Goal: Check status: Check status

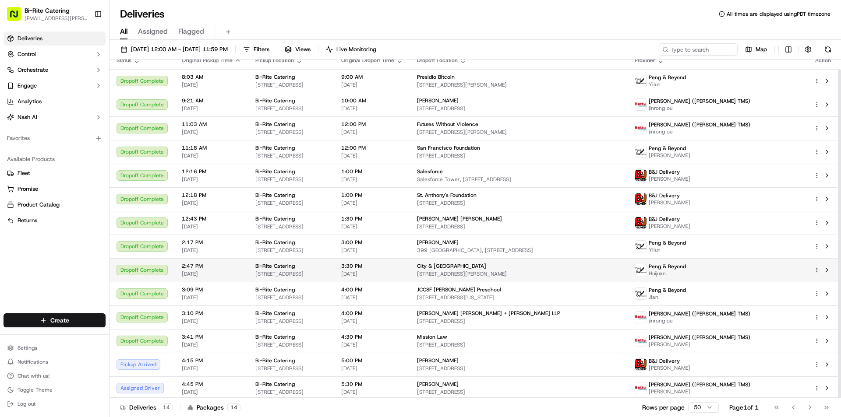
scroll to position [10, 0]
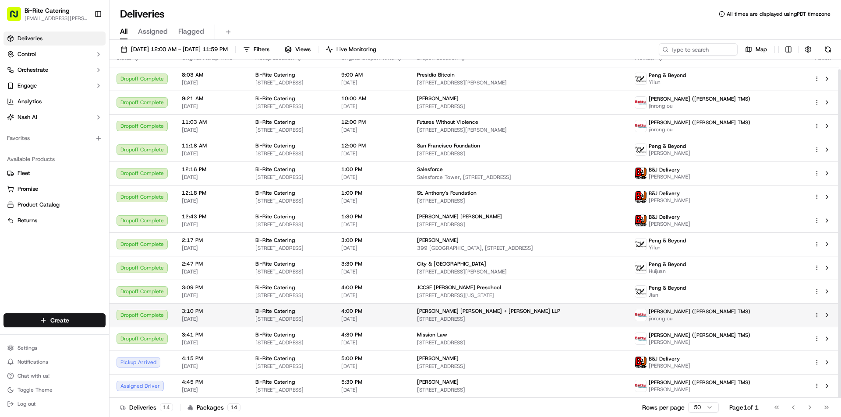
click at [410, 314] on td "4:00 PM [DATE]" at bounding box center [372, 315] width 76 height 24
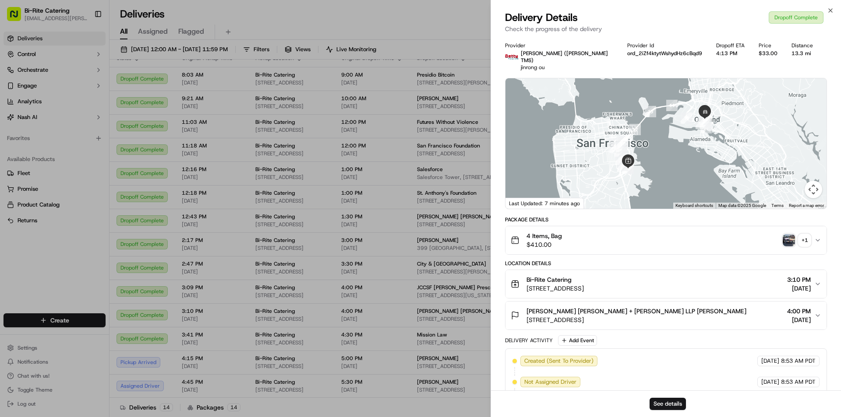
click at [786, 239] on img "button" at bounding box center [788, 240] width 12 height 12
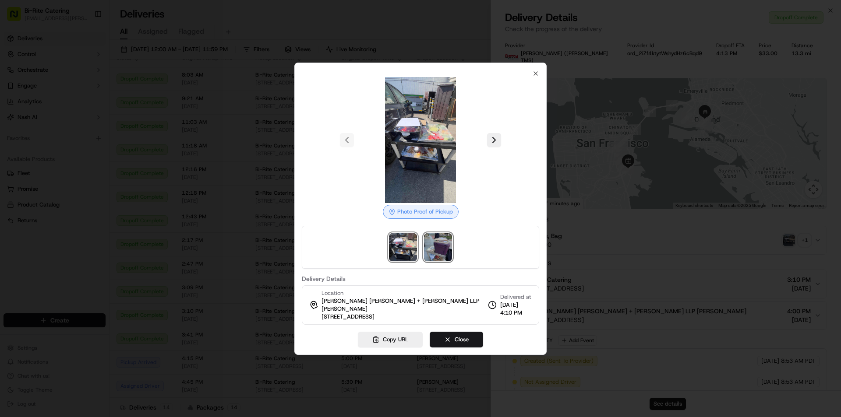
click at [435, 255] on img at bounding box center [438, 247] width 28 height 28
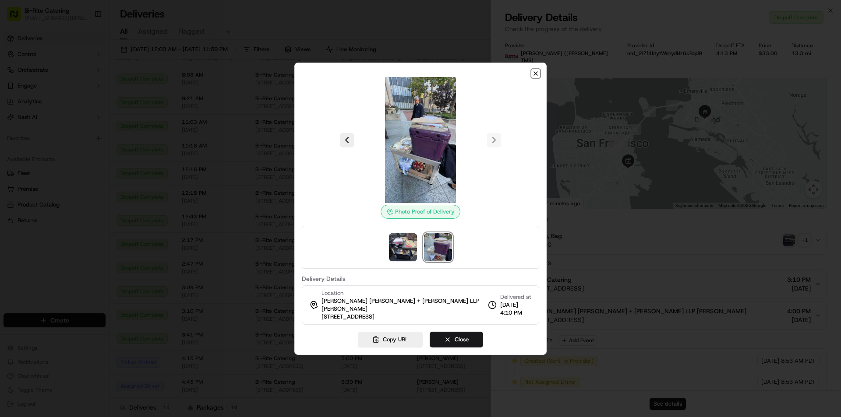
click at [536, 75] on icon "button" at bounding box center [535, 73] width 7 height 7
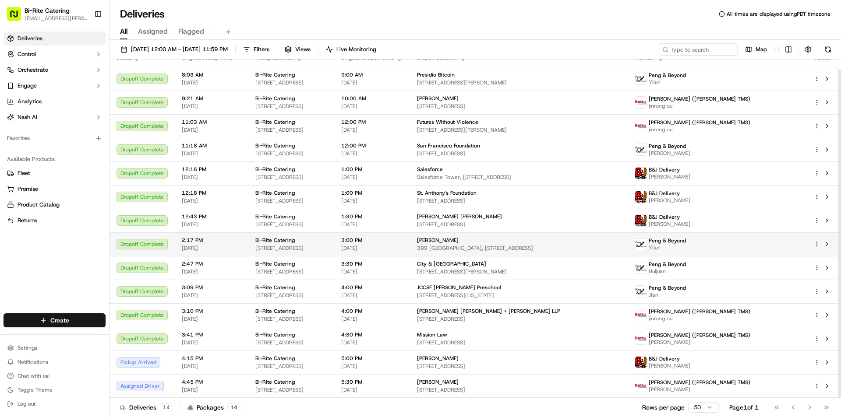
click at [736, 252] on td "Peng & Beyond Yilun" at bounding box center [716, 245] width 179 height 24
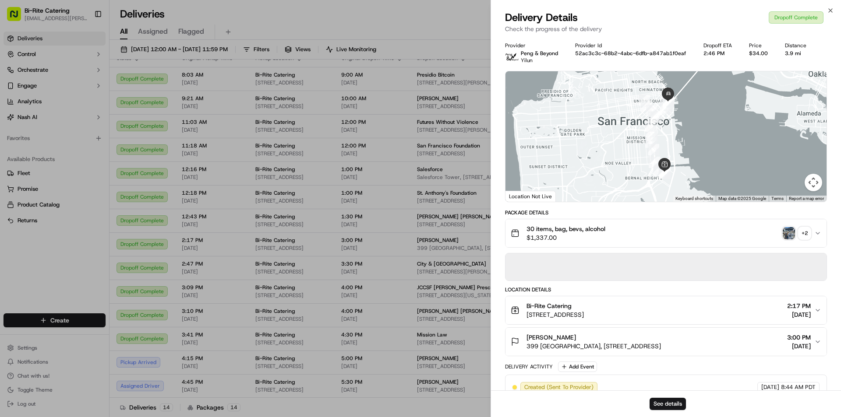
click at [783, 228] on div "button" at bounding box center [788, 233] width 12 height 12
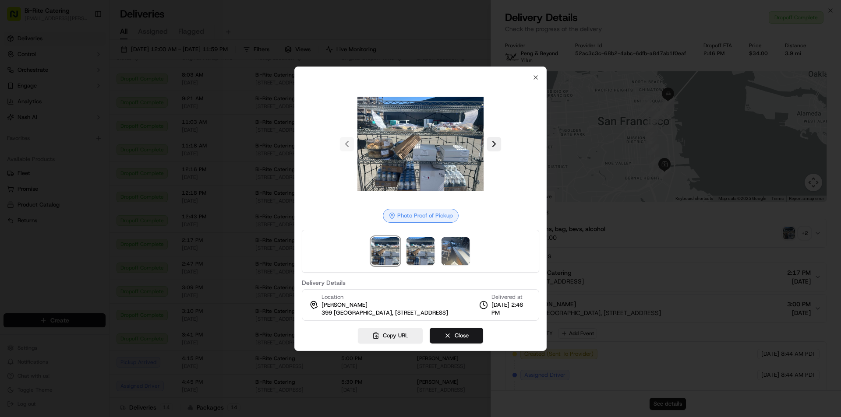
click at [404, 251] on div at bounding box center [420, 251] width 237 height 43
click at [408, 250] on img at bounding box center [420, 251] width 28 height 28
click at [413, 249] on img at bounding box center [420, 251] width 28 height 28
click at [451, 242] on img at bounding box center [455, 251] width 28 height 28
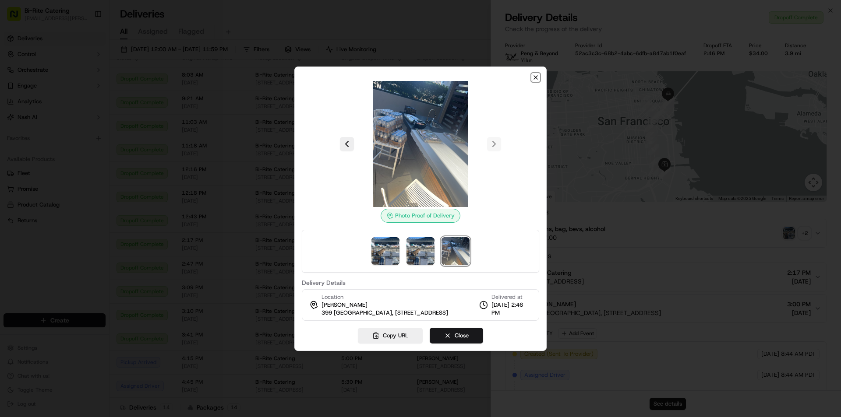
click at [537, 74] on icon "button" at bounding box center [535, 77] width 7 height 7
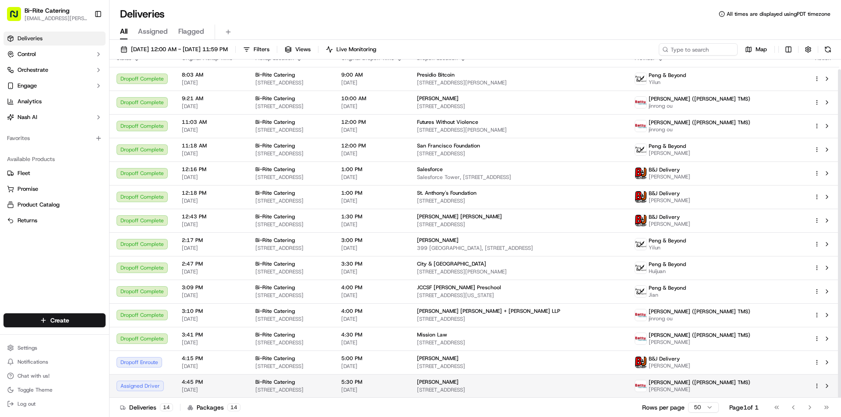
click at [327, 384] on div "Bi-Rite Catering" at bounding box center [291, 382] width 72 height 7
click at [403, 384] on span "5:30 PM" at bounding box center [372, 382] width 62 height 7
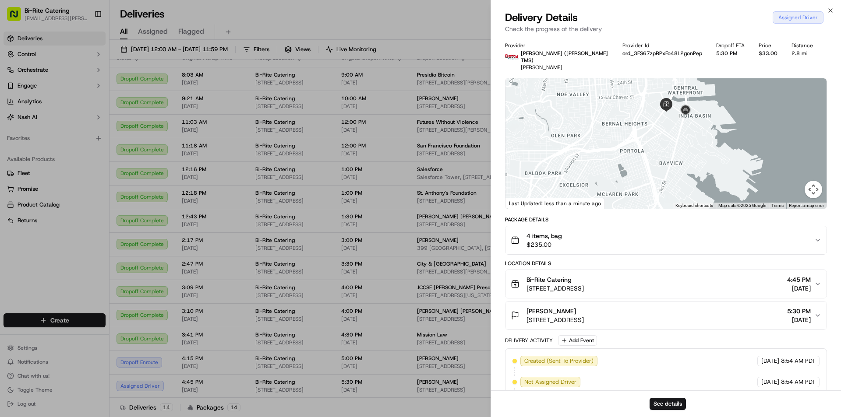
drag, startPoint x: 733, startPoint y: 165, endPoint x: 676, endPoint y: 102, distance: 84.7
click at [676, 102] on div at bounding box center [665, 143] width 321 height 130
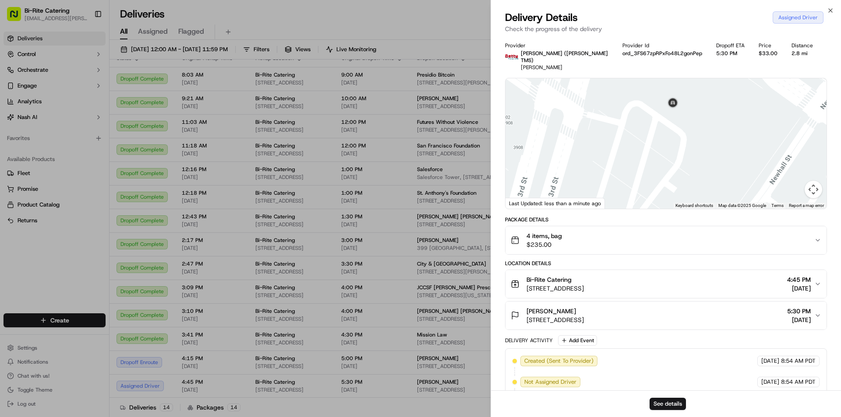
drag, startPoint x: 782, startPoint y: 166, endPoint x: 660, endPoint y: 69, distance: 155.4
click at [660, 69] on div "Provider [PERSON_NAME] ([PERSON_NAME] TMS) [PERSON_NAME] Provider Id ord_3FS67z…" at bounding box center [666, 260] width 322 height 437
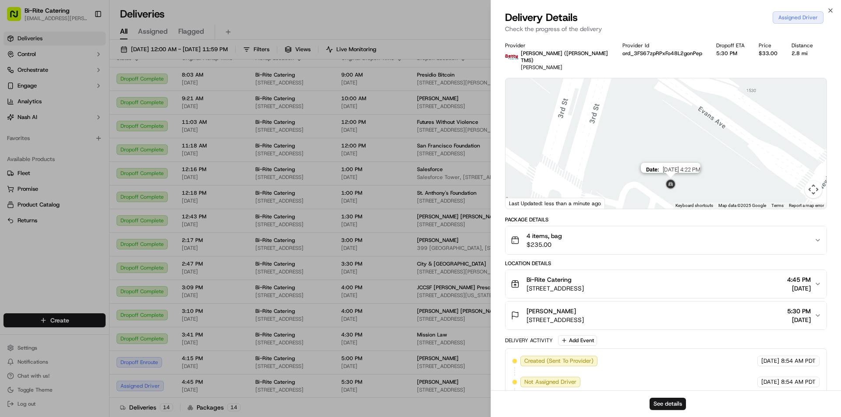
drag, startPoint x: 651, startPoint y: 85, endPoint x: 669, endPoint y: 166, distance: 83.5
click at [669, 178] on img at bounding box center [670, 185] width 14 height 14
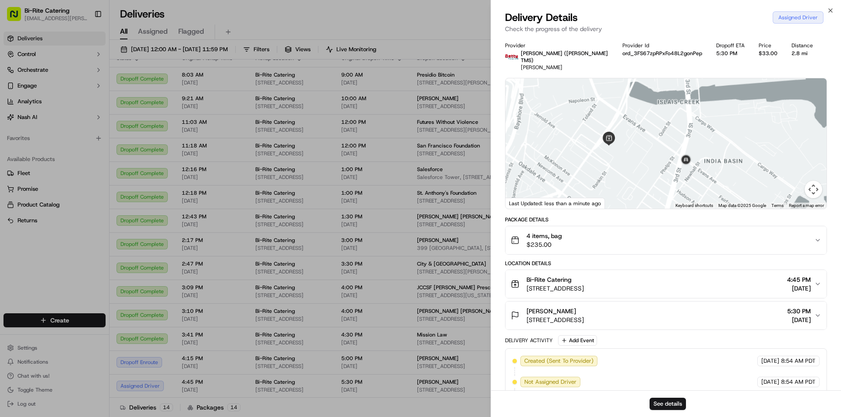
drag, startPoint x: 649, startPoint y: 142, endPoint x: 683, endPoint y: 152, distance: 35.3
click at [683, 152] on div at bounding box center [665, 143] width 321 height 130
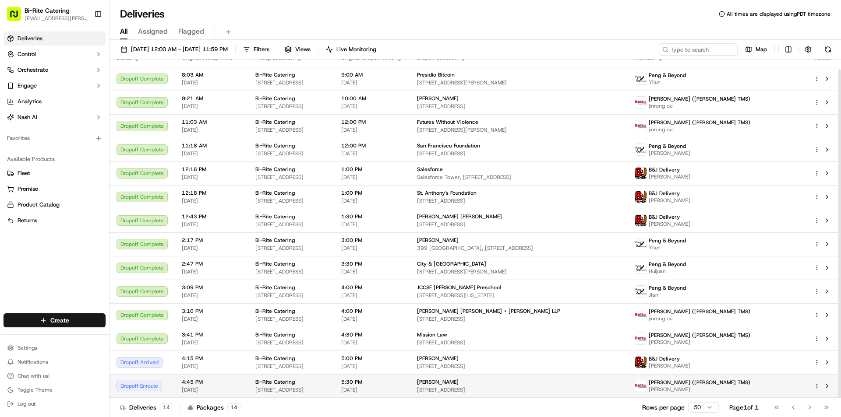
click at [322, 389] on span "[STREET_ADDRESS]" at bounding box center [291, 390] width 72 height 7
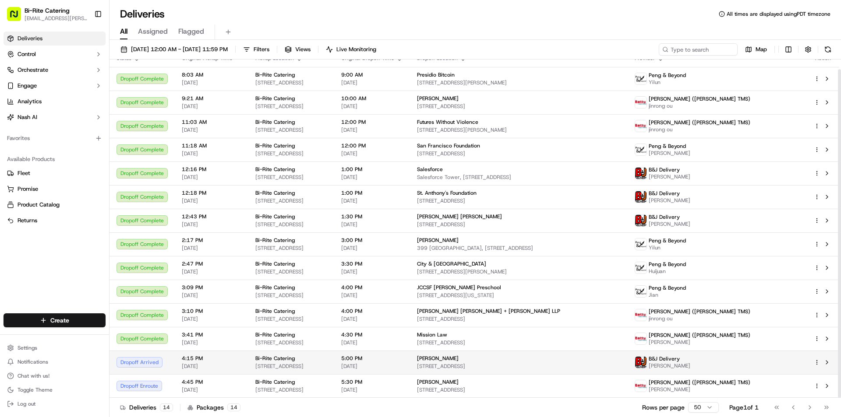
click at [327, 366] on span "[STREET_ADDRESS]" at bounding box center [291, 366] width 72 height 7
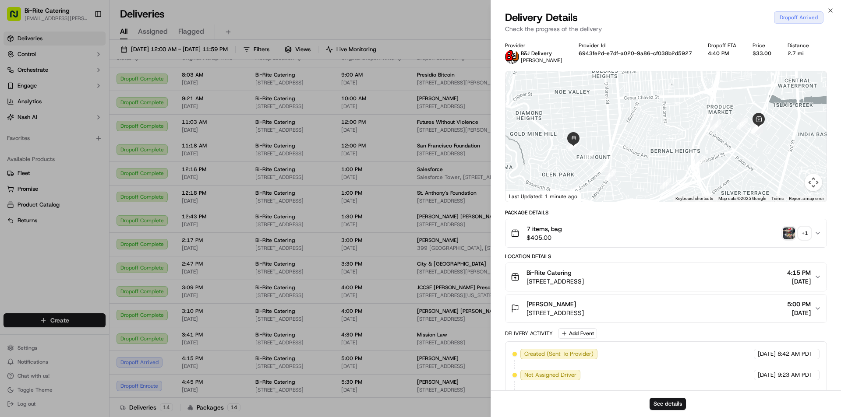
click at [788, 235] on img "button" at bounding box center [788, 233] width 12 height 12
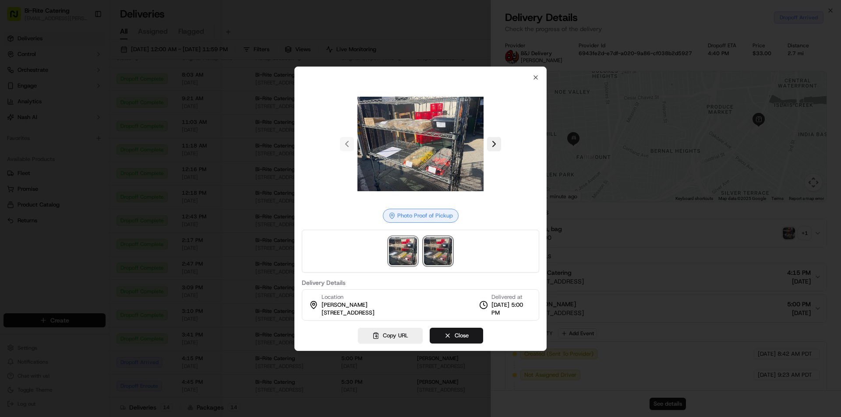
click at [444, 245] on img at bounding box center [438, 251] width 28 height 28
click at [409, 254] on img at bounding box center [403, 251] width 28 height 28
click at [537, 81] on div at bounding box center [420, 144] width 237 height 126
click at [537, 80] on icon "button" at bounding box center [535, 77] width 7 height 7
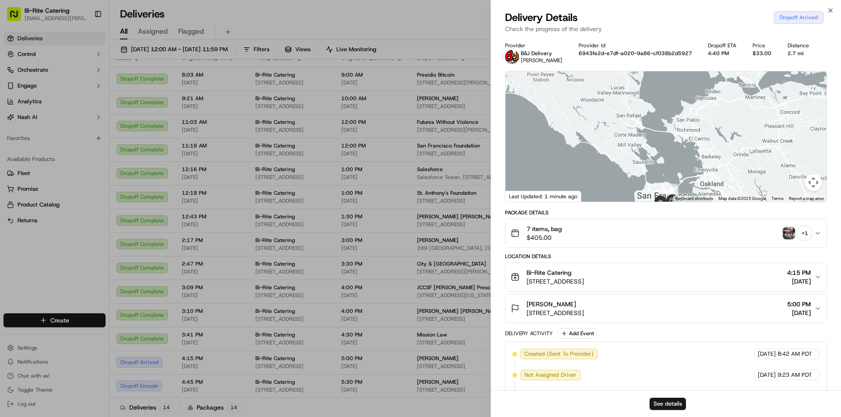
drag, startPoint x: 682, startPoint y: 149, endPoint x: 627, endPoint y: 205, distance: 78.3
click at [625, 208] on div "Provider B&J Delivery [PERSON_NAME] Provider Id 6943fe2d-e7df-a020-9a86-cf038b2…" at bounding box center [666, 288] width 322 height 493
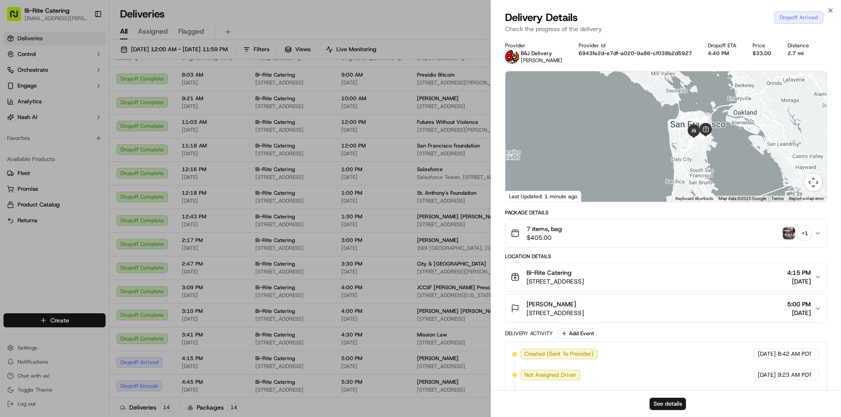
drag, startPoint x: 718, startPoint y: 90, endPoint x: 751, endPoint y: 17, distance: 80.3
click at [751, 17] on div "Delivery Details Dropoff Arrived Check the progress of the delivery Provider B&…" at bounding box center [666, 214] width 350 height 407
